Goal: Check status

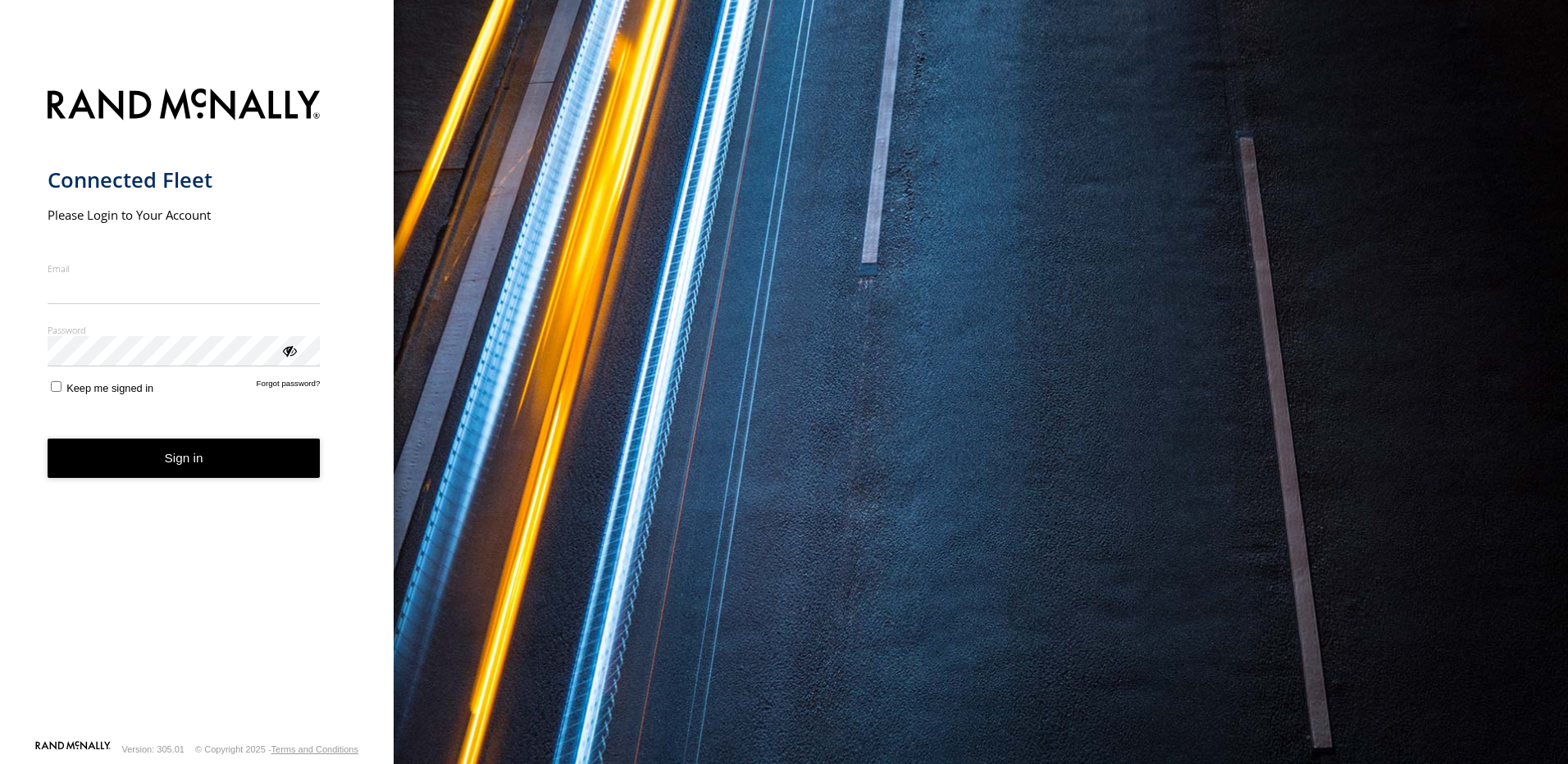
type input "**********"
click at [254, 467] on button "Sign in" at bounding box center [184, 459] width 273 height 40
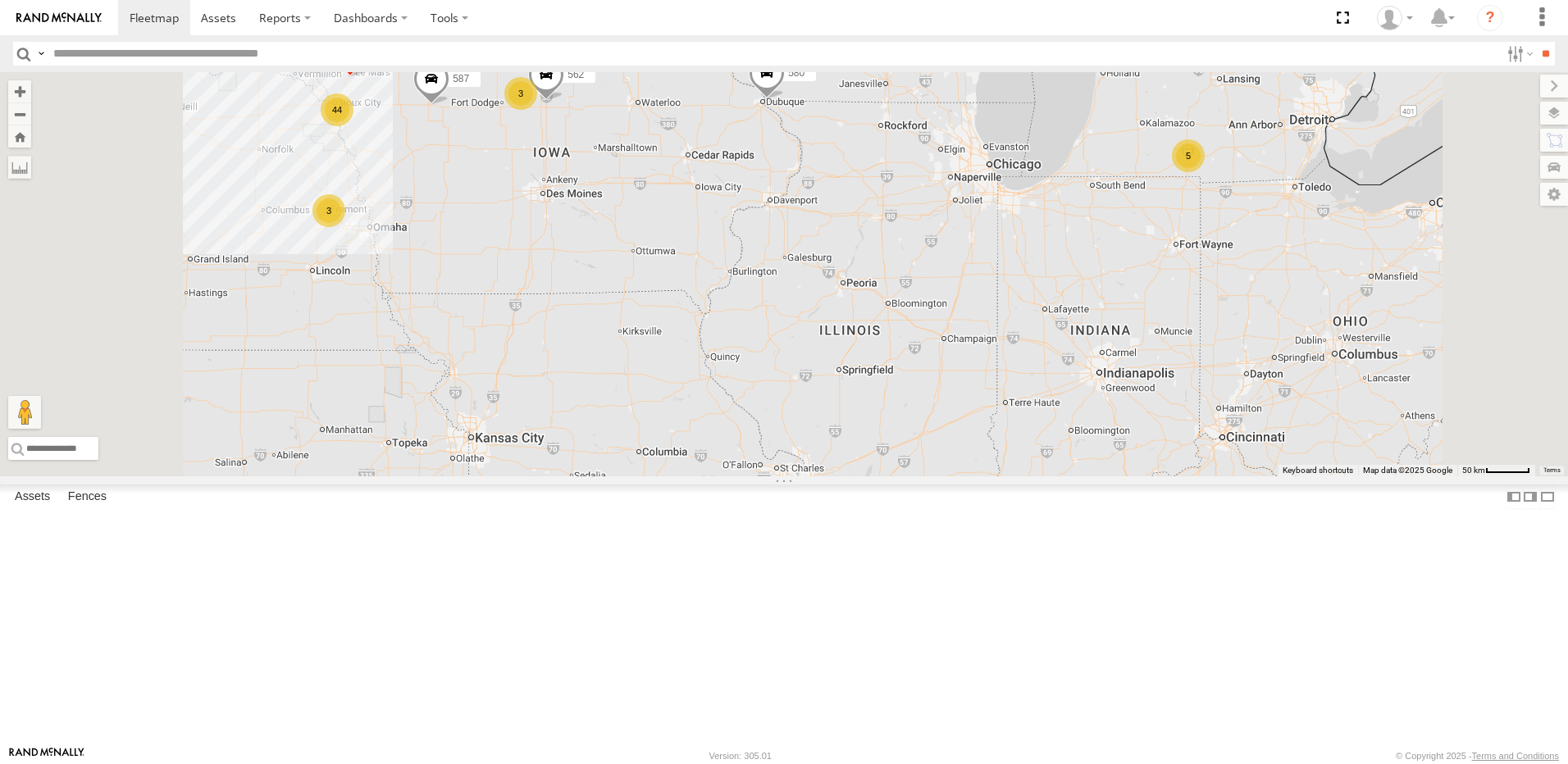
click at [537, 110] on div "3" at bounding box center [520, 93] width 33 height 33
